Goal: Ask a question

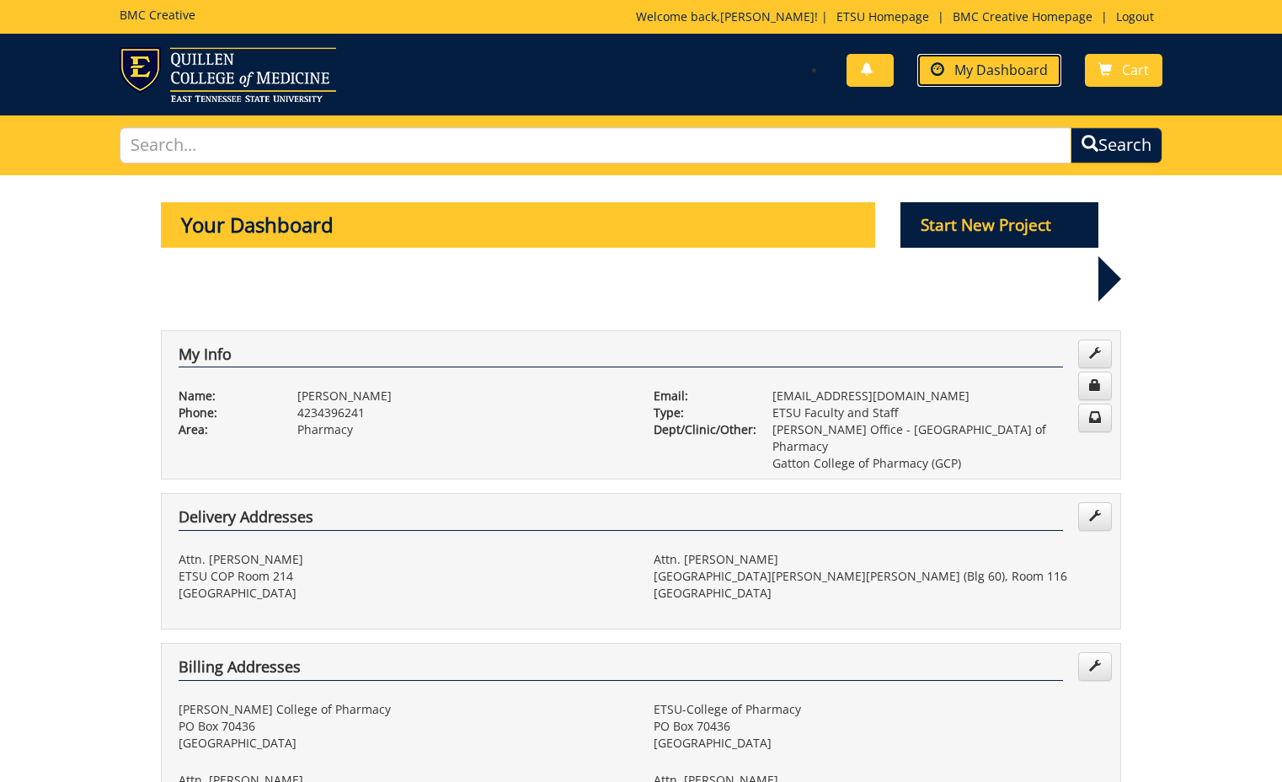
click at [958, 72] on span "My Dashboard" at bounding box center [1001, 70] width 94 height 19
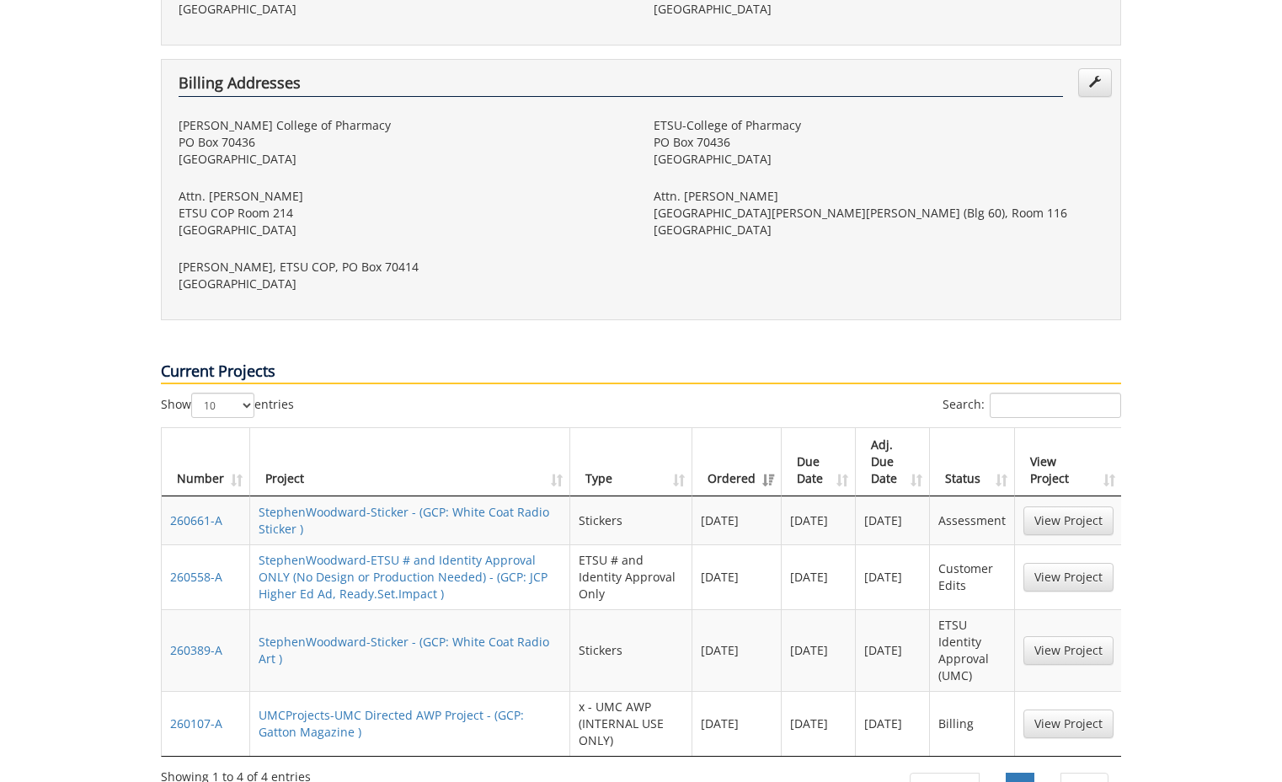
scroll to position [674, 0]
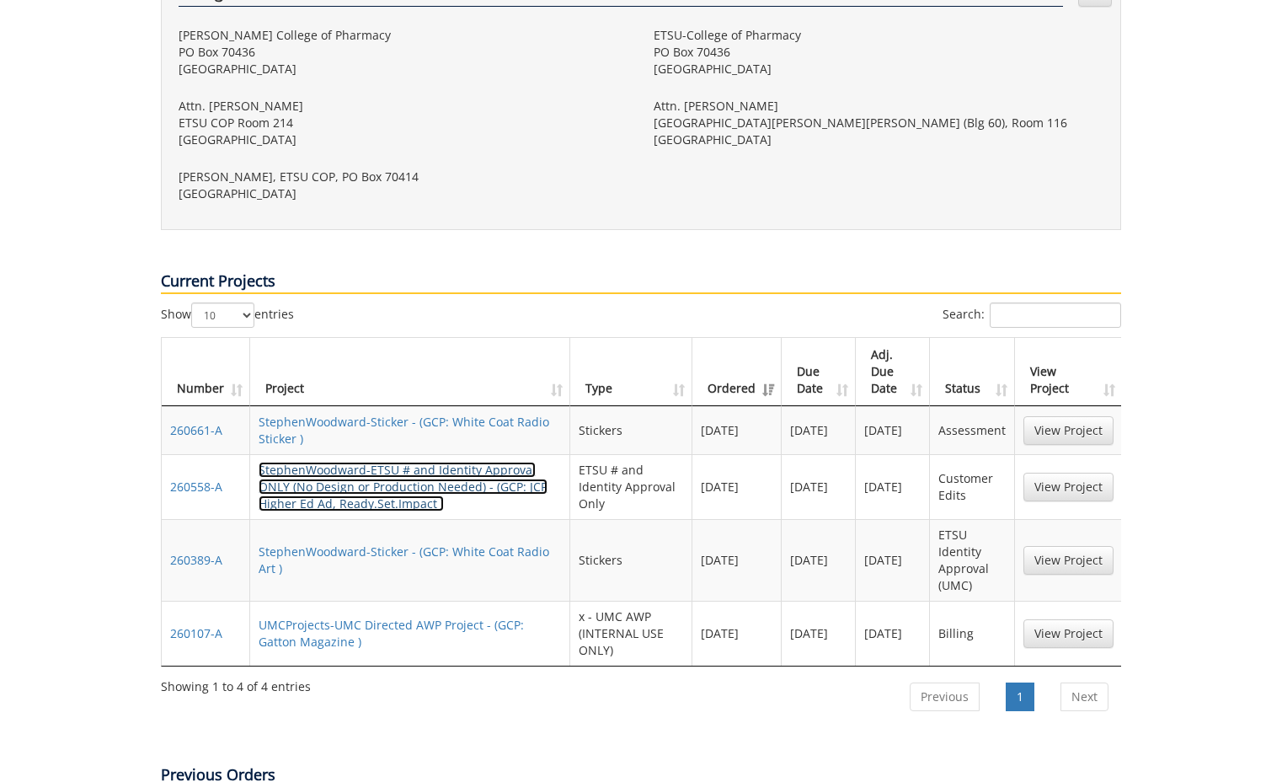
click at [471, 462] on link "StephenWoodward-ETSU # and Identity Approval ONLY (No Design or Production Need…" at bounding box center [403, 487] width 289 height 50
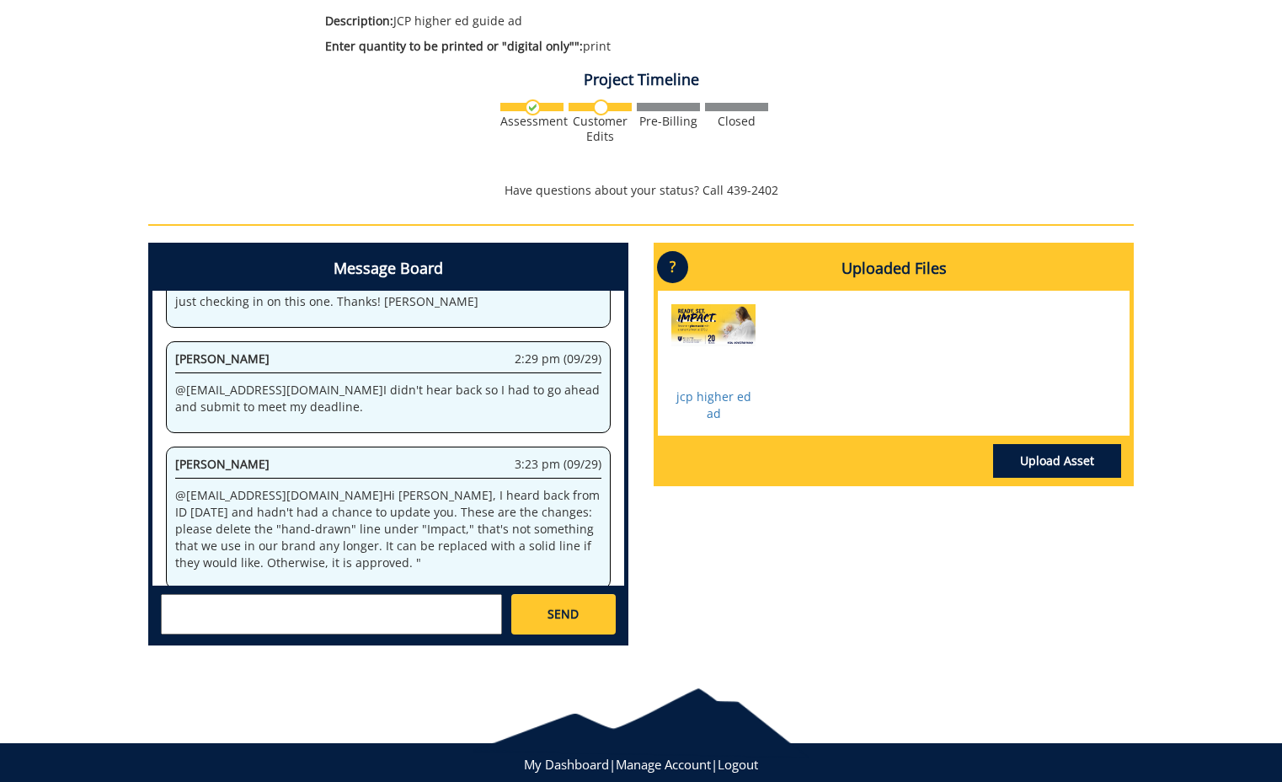
scroll to position [409, 0]
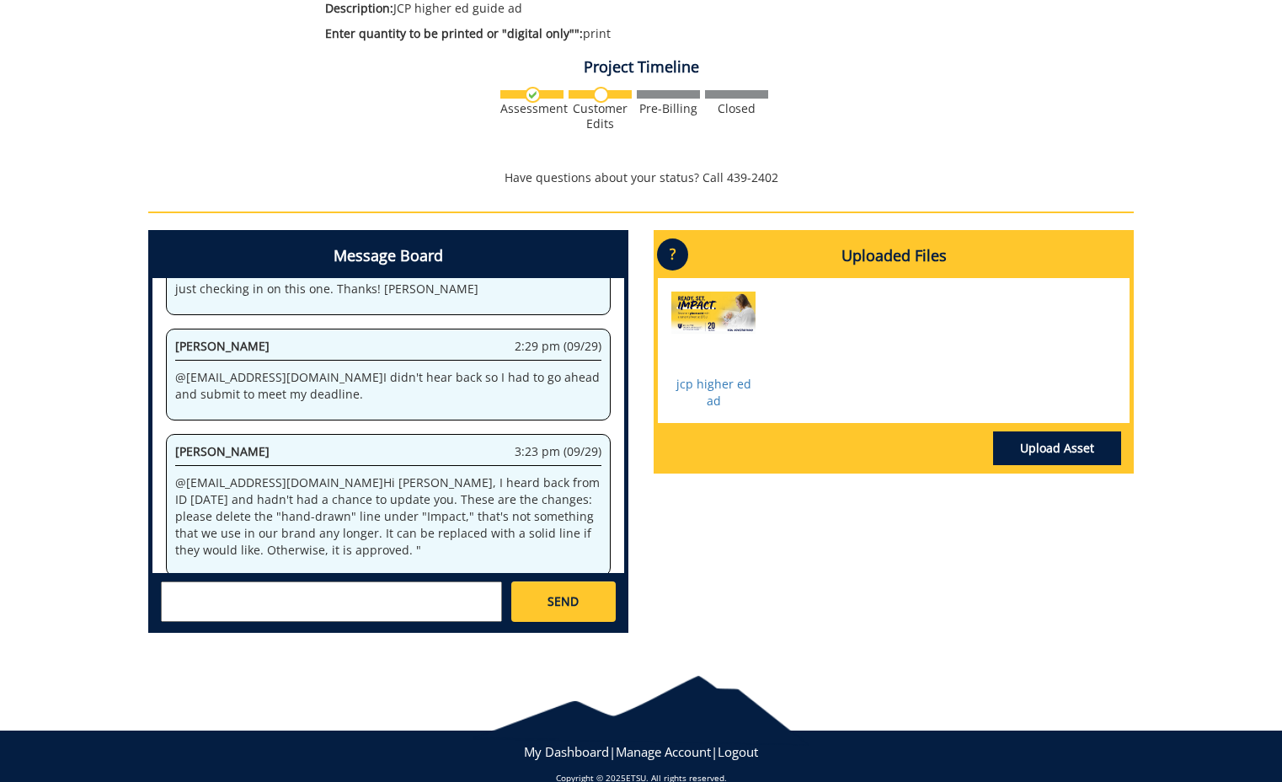
click at [408, 609] on textarea at bounding box center [331, 601] width 341 height 40
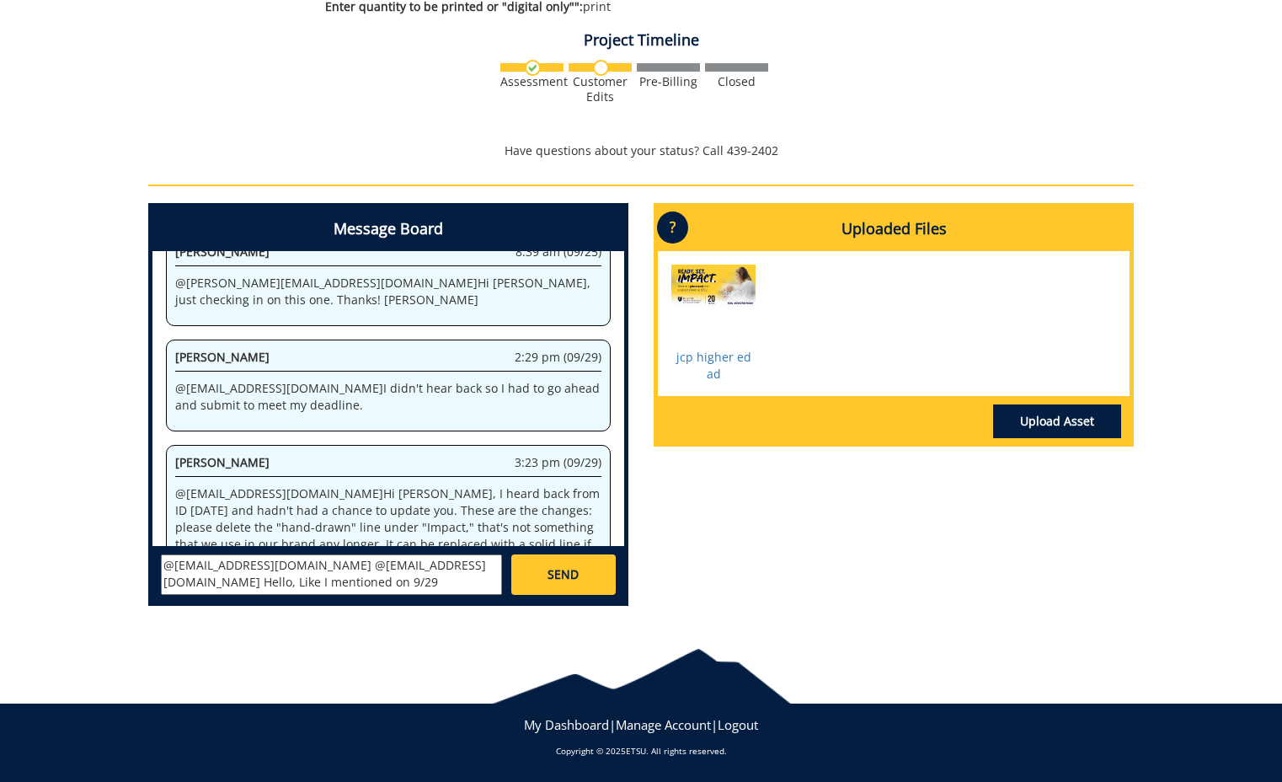
scroll to position [186, 0]
click at [398, 569] on textarea "@[EMAIL_ADDRESS][DOMAIN_NAME] @[EMAIL_ADDRESS][DOMAIN_NAME] Hello, Like I menti…" at bounding box center [331, 574] width 341 height 40
click at [393, 573] on textarea "@[EMAIL_ADDRESS][DOMAIN_NAME] @[EMAIL_ADDRESS][DOMAIN_NAME] @[PERSON_NAME][EMAI…" at bounding box center [331, 574] width 341 height 40
drag, startPoint x: 200, startPoint y: 583, endPoint x: 349, endPoint y: 586, distance: 148.3
click at [349, 586] on textarea "@[EMAIL_ADDRESS][DOMAIN_NAME] @[EMAIL_ADDRESS][DOMAIN_NAME] @[PERSON_NAME][EMAI…" at bounding box center [331, 574] width 341 height 40
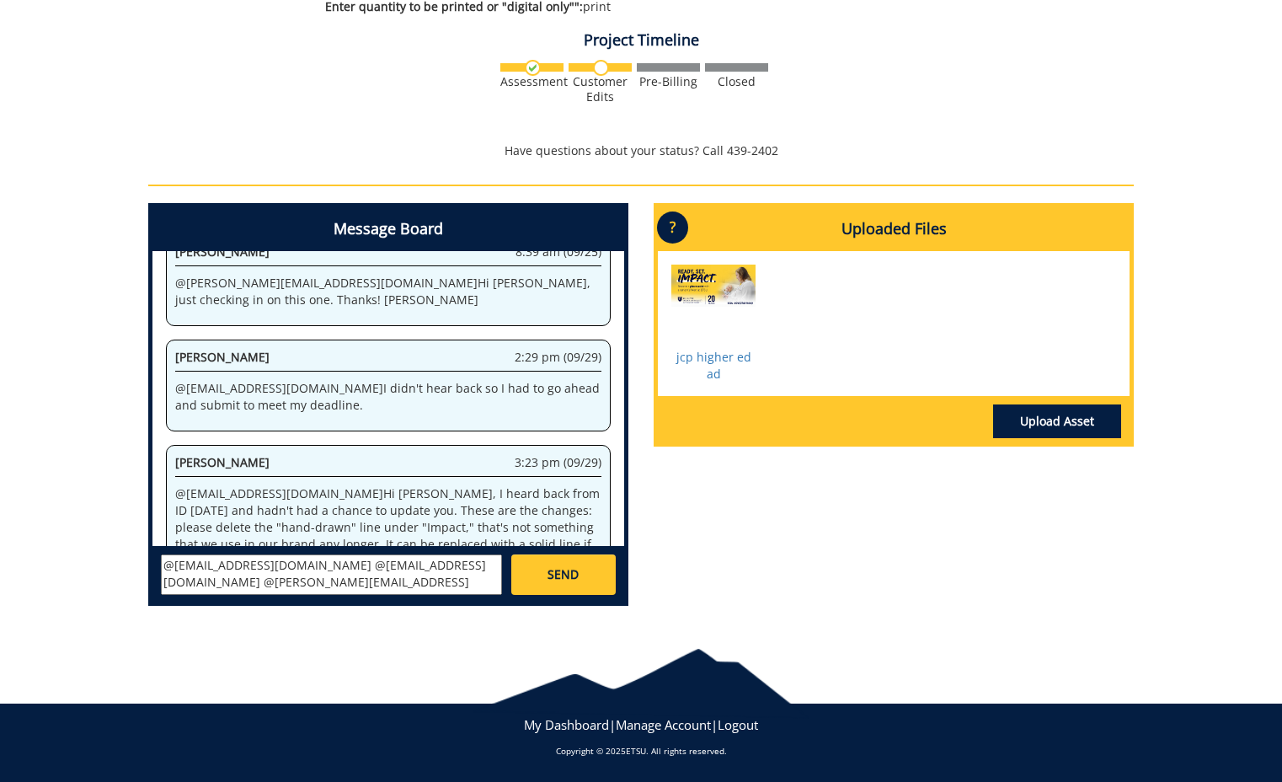
scroll to position [13, 0]
click at [286, 588] on textarea "@[EMAIL_ADDRESS][DOMAIN_NAME] @[EMAIL_ADDRESS][DOMAIN_NAME] @[PERSON_NAME][EMAI…" at bounding box center [331, 574] width 341 height 40
click at [275, 585] on textarea "@[EMAIL_ADDRESS][DOMAIN_NAME] @[EMAIL_ADDRESS][DOMAIN_NAME] @[PERSON_NAME][EMAI…" at bounding box center [331, 574] width 341 height 40
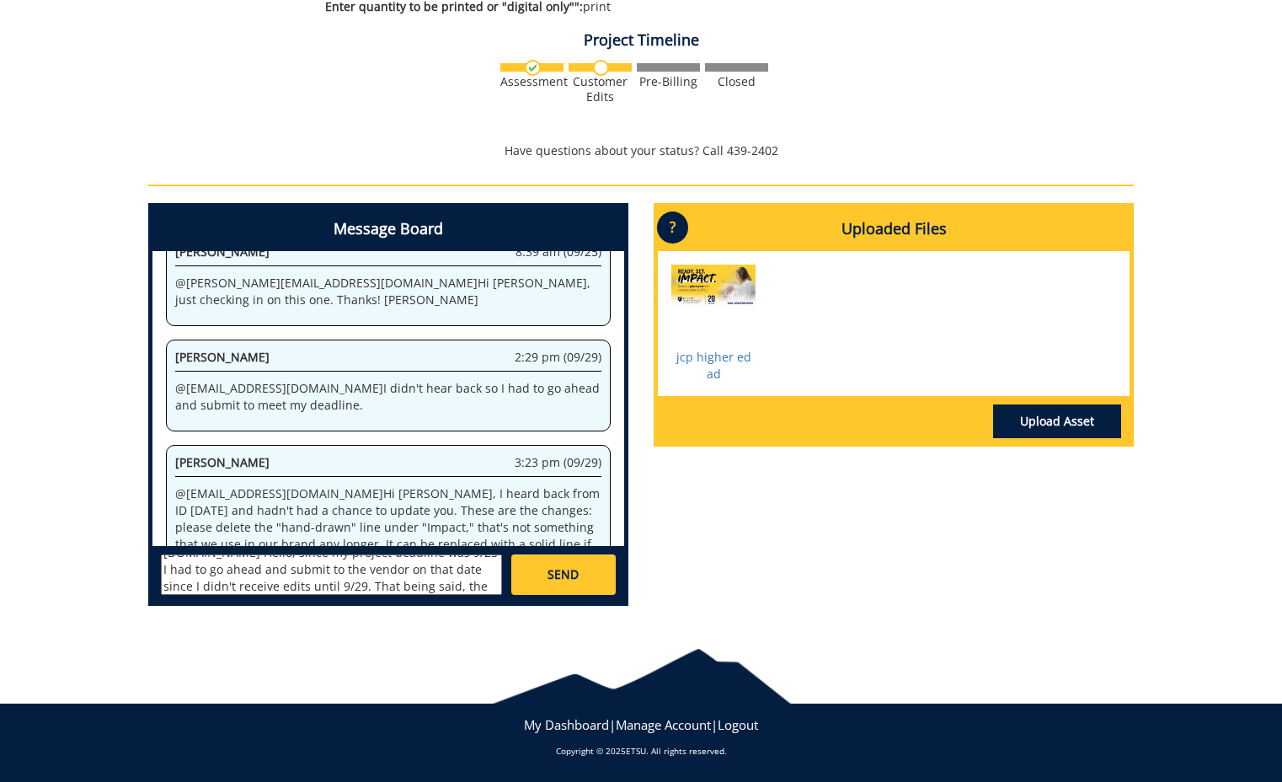
click at [445, 589] on textarea "@[EMAIL_ADDRESS][DOMAIN_NAME] @[EMAIL_ADDRESS][DOMAIN_NAME] @[PERSON_NAME][EMAI…" at bounding box center [331, 574] width 341 height 40
click at [249, 571] on textarea "@[EMAIL_ADDRESS][DOMAIN_NAME] @[EMAIL_ADDRESS][DOMAIN_NAME] @[PERSON_NAME][EMAI…" at bounding box center [331, 574] width 341 height 40
click at [247, 571] on textarea "@[EMAIL_ADDRESS][DOMAIN_NAME] @[EMAIL_ADDRESS][DOMAIN_NAME] @[PERSON_NAME][EMAI…" at bounding box center [331, 574] width 341 height 40
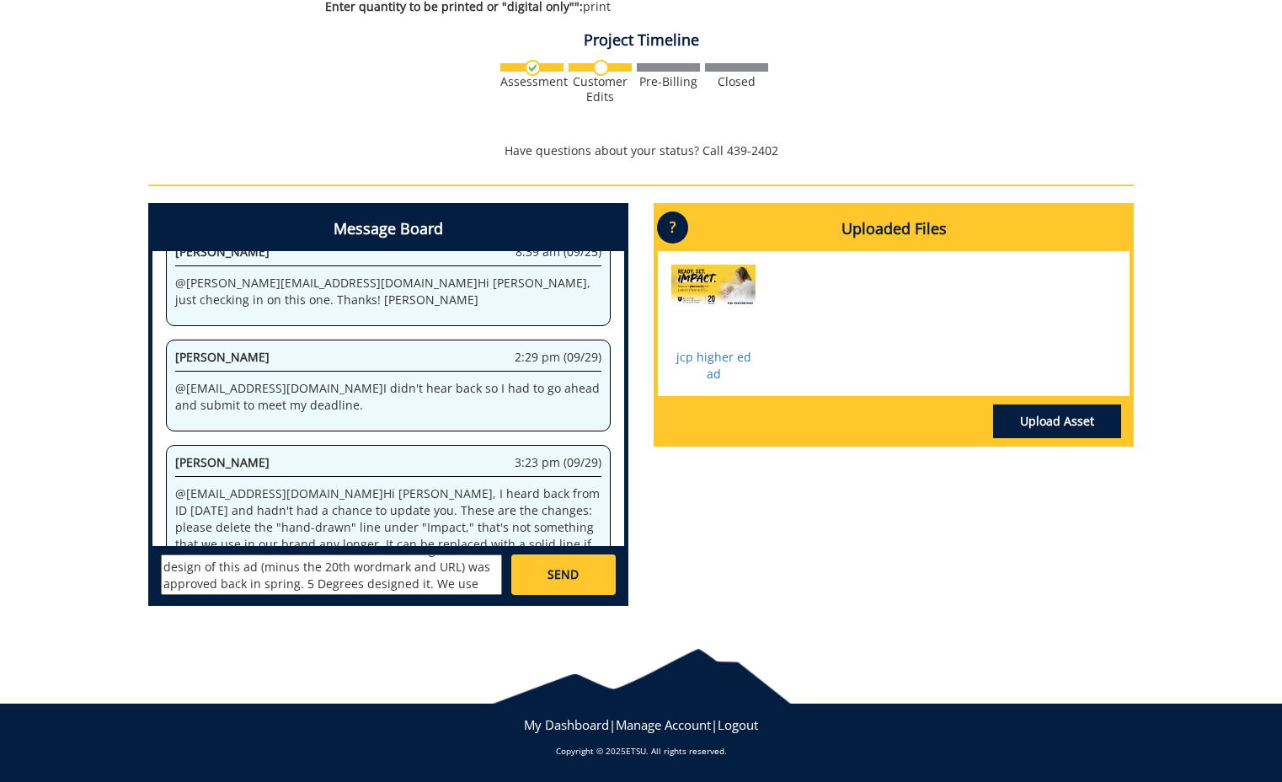
click at [320, 571] on textarea "@[EMAIL_ADDRESS][DOMAIN_NAME] @[EMAIL_ADDRESS][DOMAIN_NAME] @[PERSON_NAME][EMAI…" at bounding box center [331, 574] width 341 height 40
type textarea "@[EMAIL_ADDRESS][DOMAIN_NAME] @[EMAIL_ADDRESS][DOMAIN_NAME] @[PERSON_NAME][EMAI…"
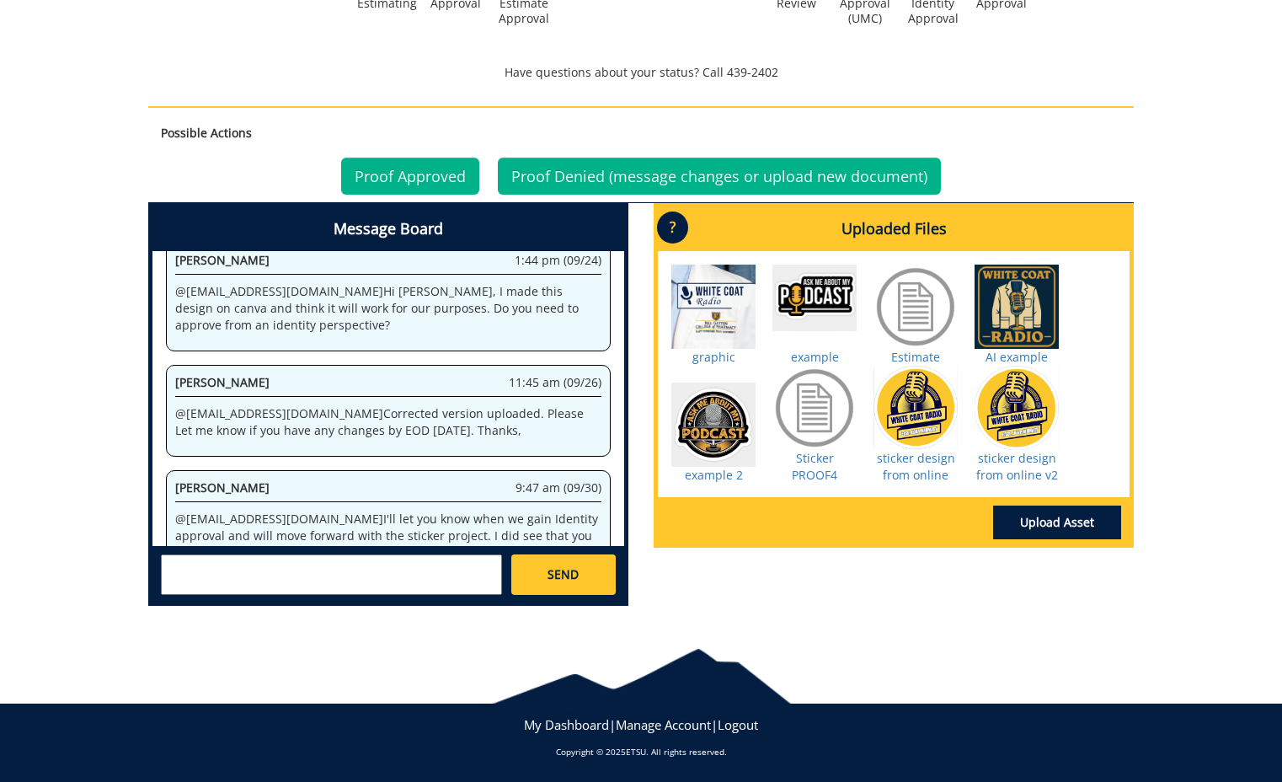
scroll to position [3147, 0]
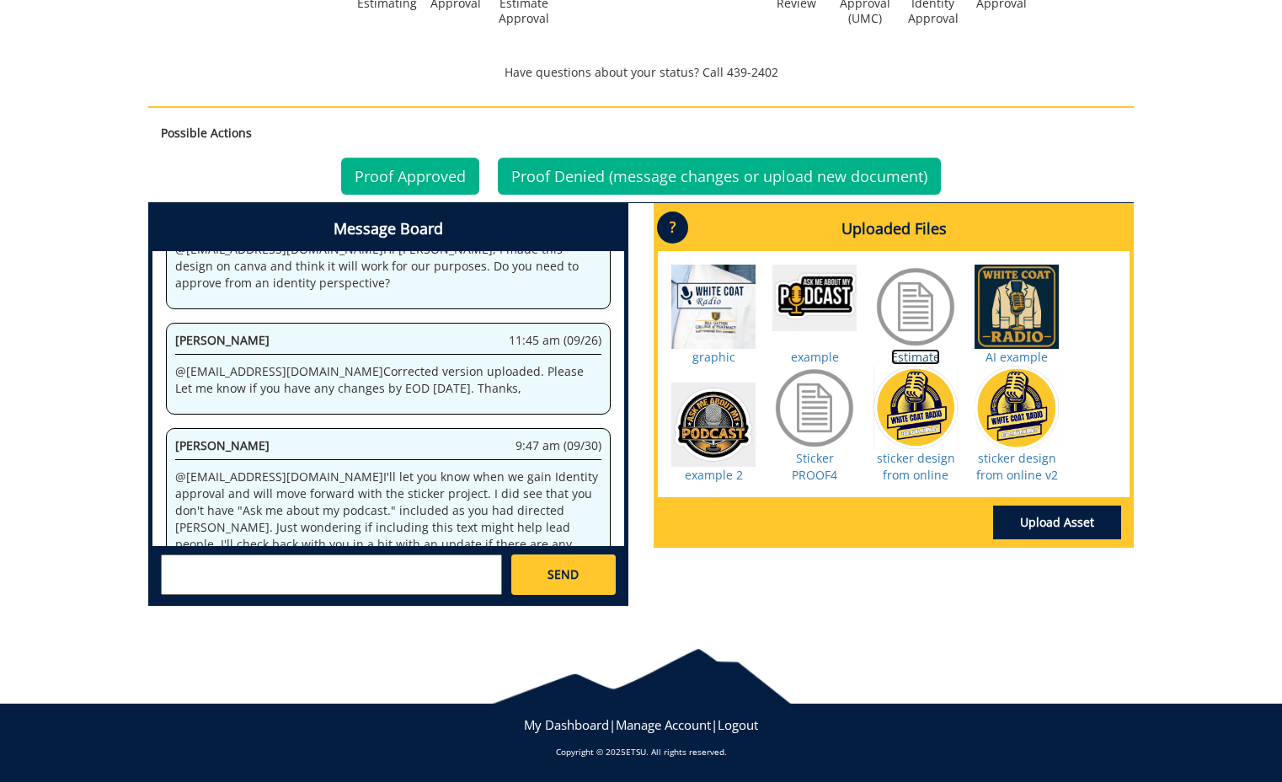
click at [921, 354] on link "Estimate" at bounding box center [915, 357] width 49 height 16
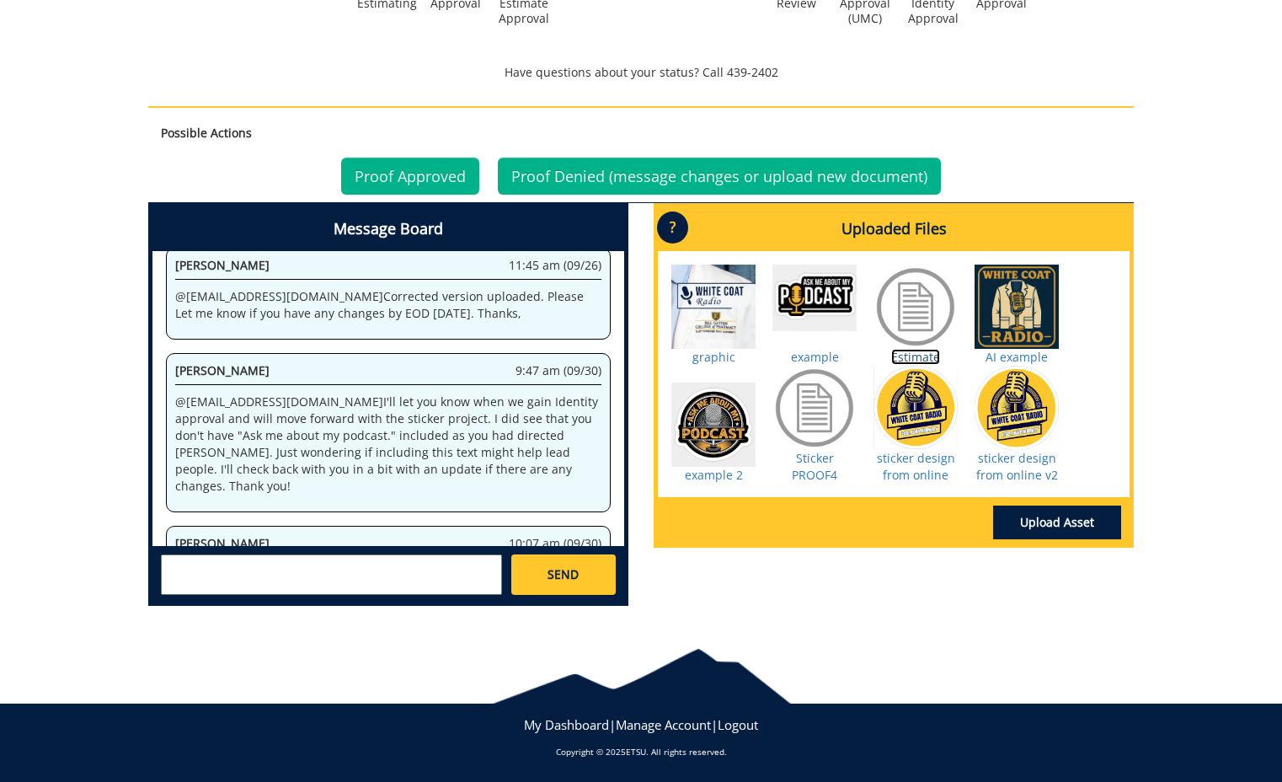
scroll to position [3223, 0]
click at [381, 580] on textarea at bounding box center [331, 574] width 341 height 40
type textarea "@fair@mail.etsu.edu What am I approving?"
click at [573, 566] on span "SEND" at bounding box center [563, 574] width 31 height 17
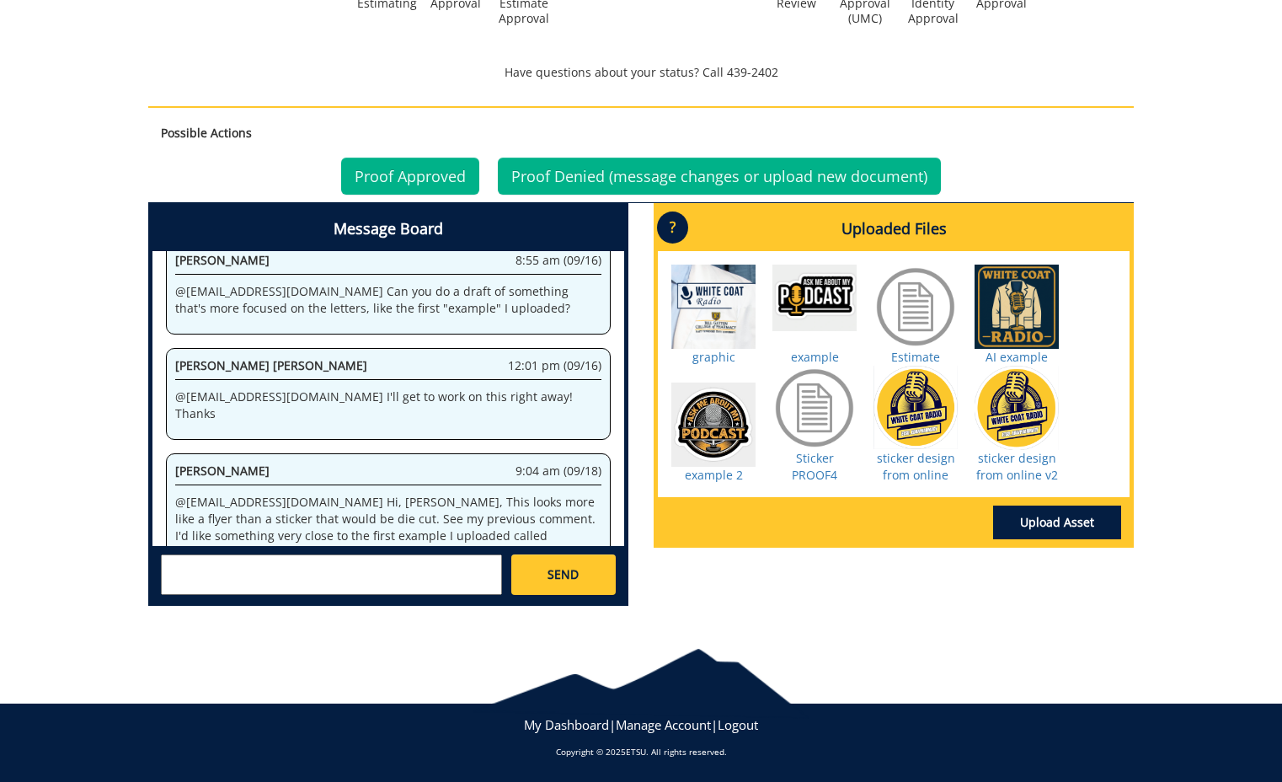
scroll to position [53612, 0]
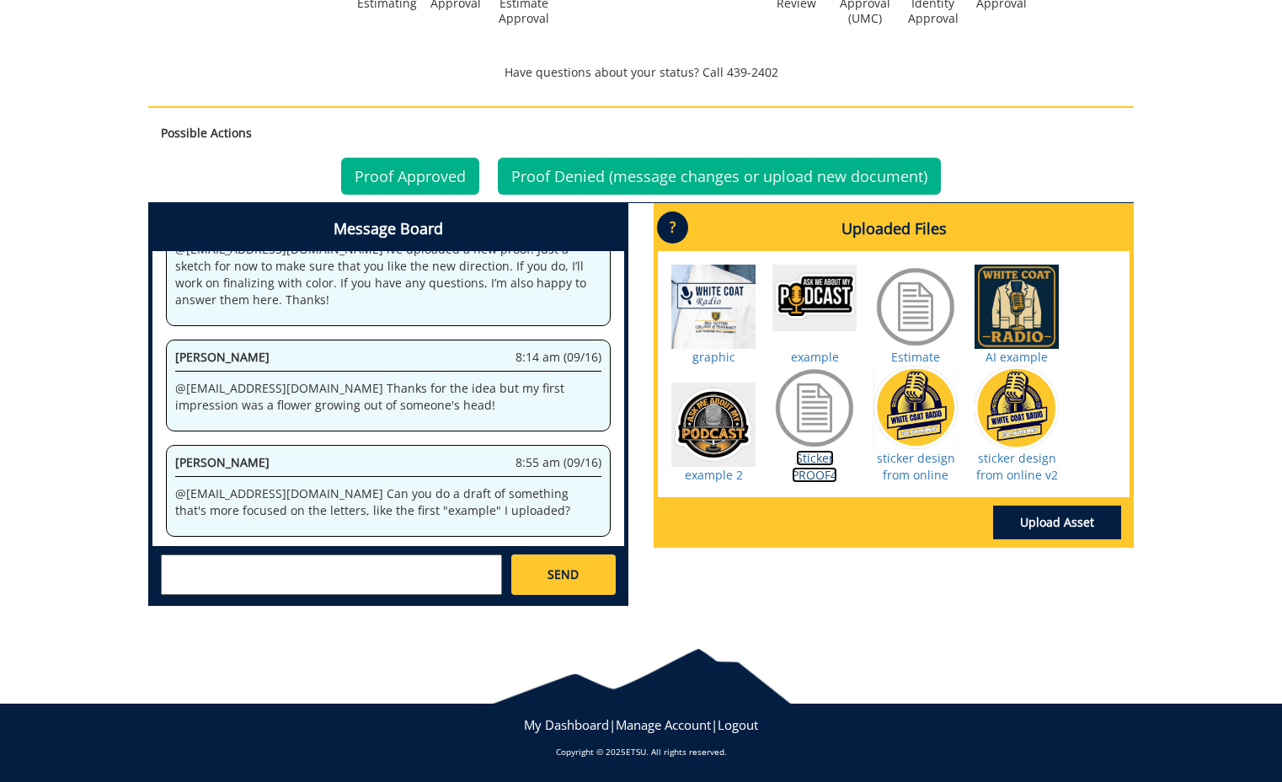
click at [823, 477] on link "Sticker PROOF4" at bounding box center [814, 466] width 45 height 33
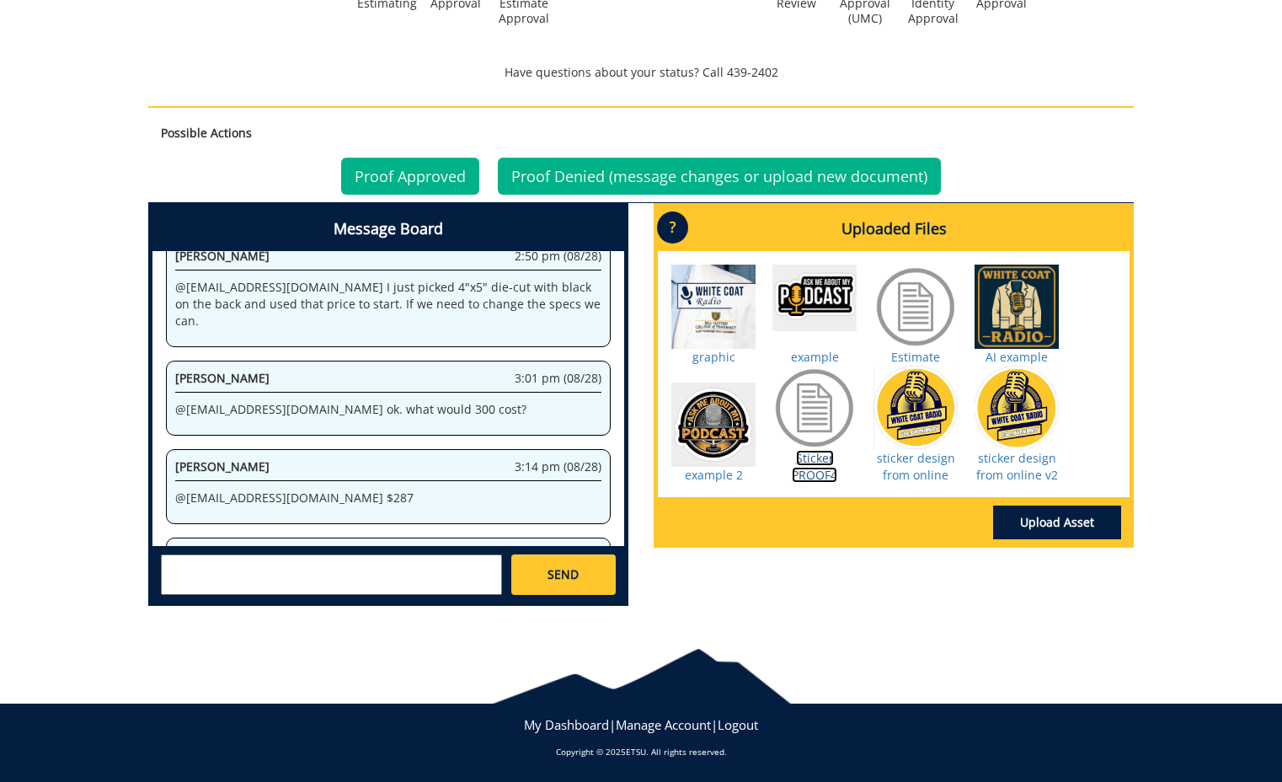
scroll to position [233256, 0]
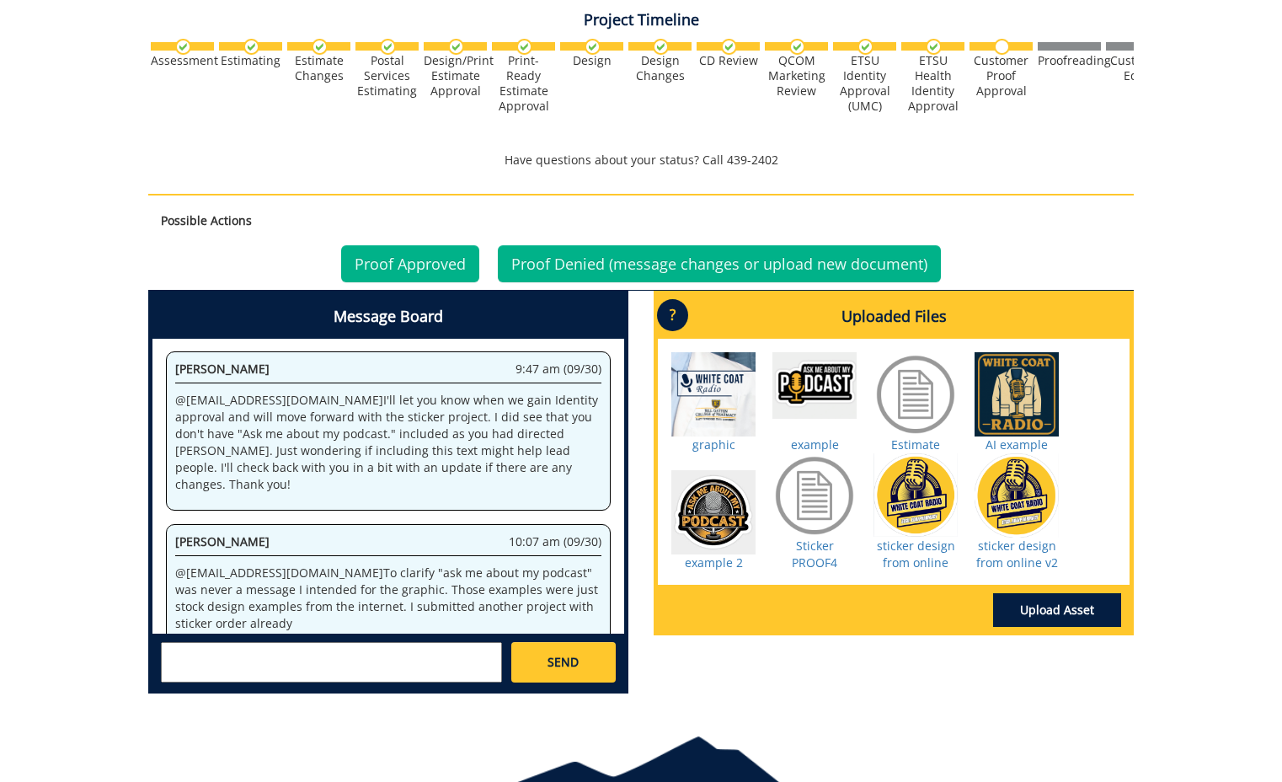
scroll to position [641, 0]
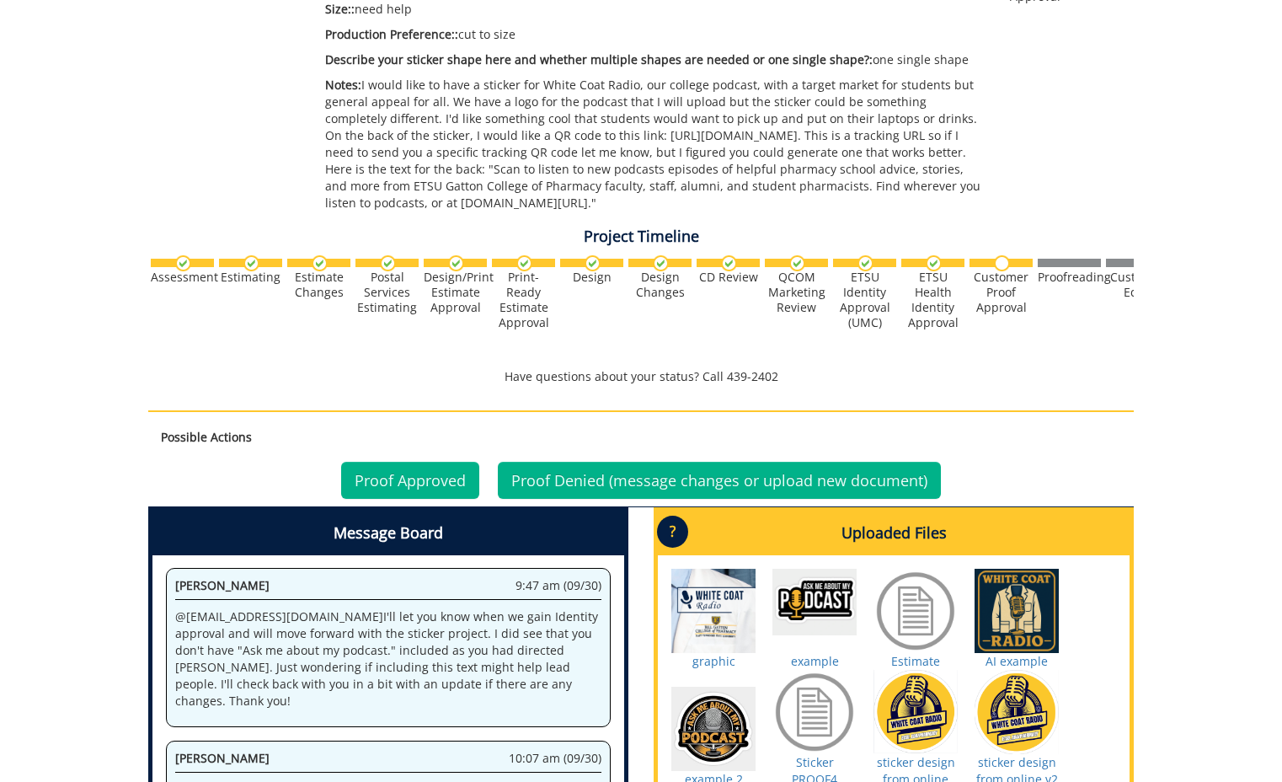
scroll to position [722, 0]
